Goal: Task Accomplishment & Management: Use online tool/utility

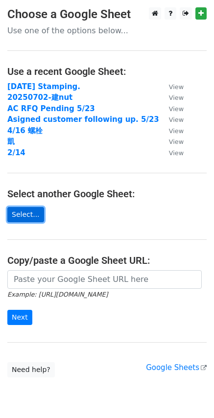
click at [23, 211] on link "Select..." at bounding box center [25, 214] width 37 height 15
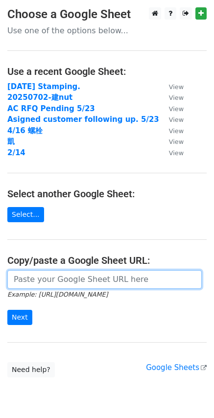
click at [71, 282] on input "url" at bounding box center [104, 279] width 194 height 19
paste input "[URL][DOMAIN_NAME]"
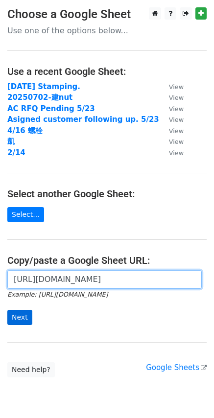
type input "[URL][DOMAIN_NAME]"
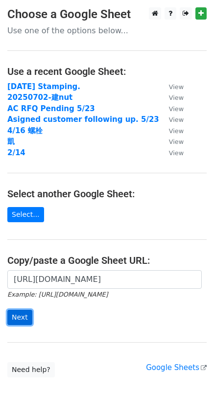
click at [25, 312] on input "Next" at bounding box center [19, 317] width 25 height 15
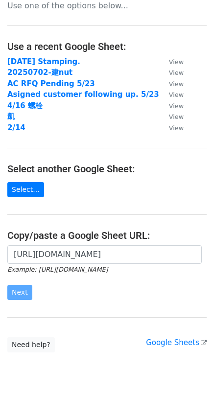
scroll to position [38, 0]
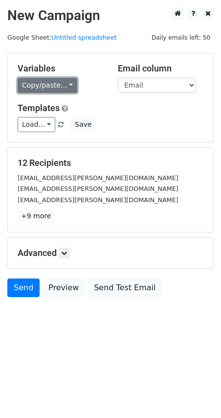
click at [36, 85] on link "Copy/paste..." at bounding box center [48, 85] width 60 height 15
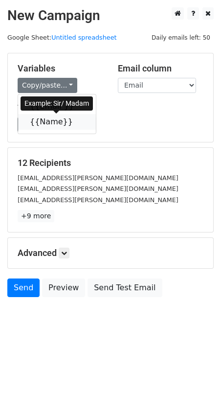
click at [75, 120] on icon at bounding box center [79, 121] width 8 height 8
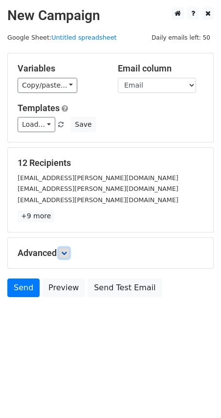
click at [67, 254] on icon at bounding box center [64, 253] width 6 height 6
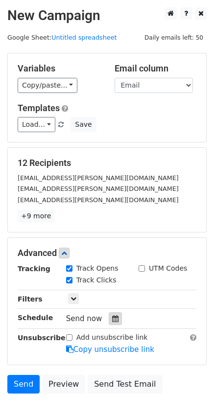
click at [112, 318] on icon at bounding box center [115, 318] width 6 height 7
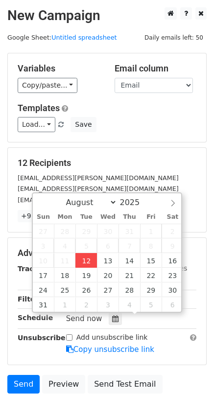
type input "2025-08-12 15:19"
type input "03"
type input "19"
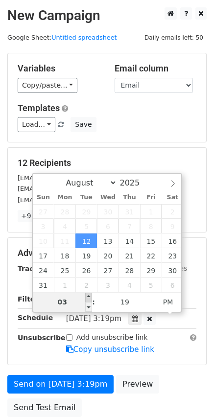
type input "2025-08-12 16:19"
type input "04"
click at [87, 298] on span at bounding box center [88, 297] width 7 height 10
type input "2025-08-12 17:19"
type input "05"
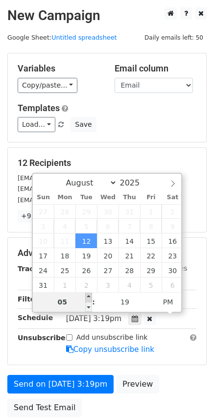
click at [87, 298] on span at bounding box center [88, 297] width 7 height 10
type input "2025-08-12 18:19"
type input "06"
click at [87, 297] on span at bounding box center [88, 297] width 7 height 10
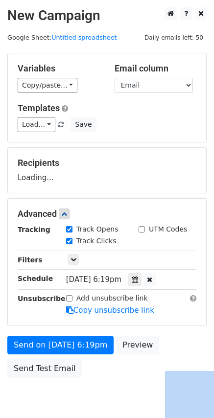
click at [105, 391] on body "New Campaign Daily emails left: 50 Google Sheet: Untitled spreadsheet Variables…" at bounding box center [107, 214] width 214 height 414
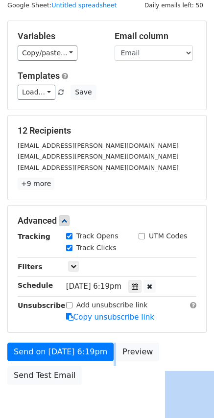
scroll to position [82, 0]
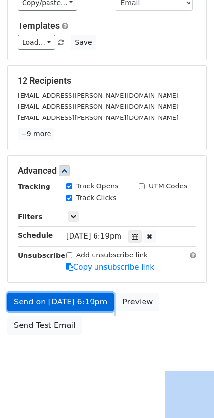
click at [71, 301] on link "Send on Aug 12 at 6:19pm" at bounding box center [60, 302] width 106 height 19
